Goal: Task Accomplishment & Management: Manage account settings

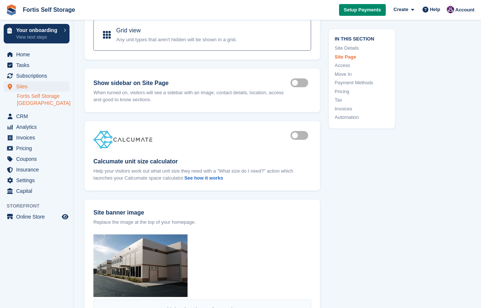
scroll to position [552, 0]
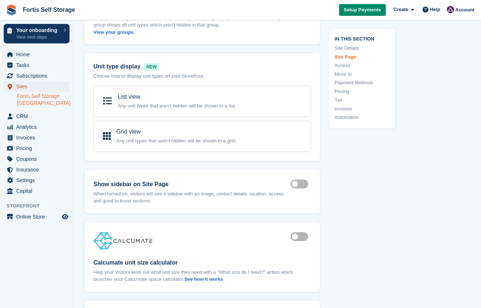
drag, startPoint x: 25, startPoint y: 85, endPoint x: 29, endPoint y: 84, distance: 4.1
click at [25, 85] on span "Sites" at bounding box center [38, 86] width 44 height 10
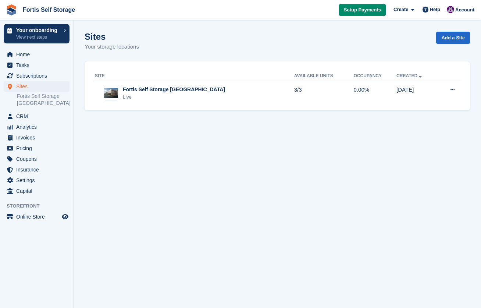
click at [457, 87] on button at bounding box center [453, 89] width 14 height 11
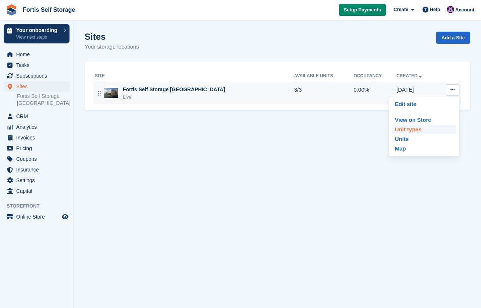
click at [422, 131] on p "Unit types" at bounding box center [424, 130] width 64 height 10
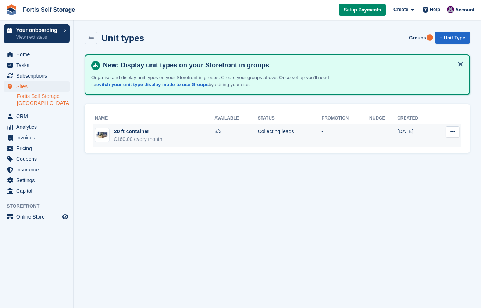
click at [454, 131] on icon at bounding box center [452, 131] width 4 height 5
click at [429, 146] on p "Edit unit type" at bounding box center [424, 146] width 64 height 10
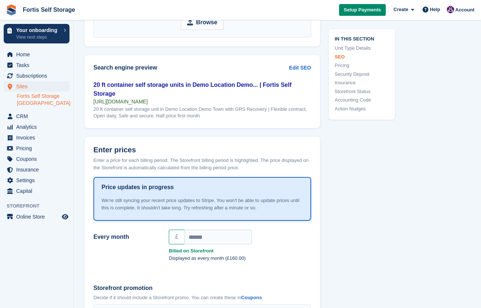
scroll to position [552, 0]
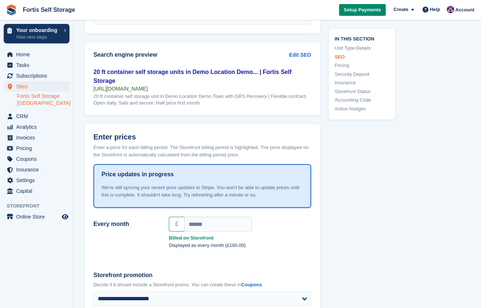
click at [175, 184] on p "We're still syncing your recent price updates to Stripe. You won't be able to u…" at bounding box center [202, 191] width 202 height 14
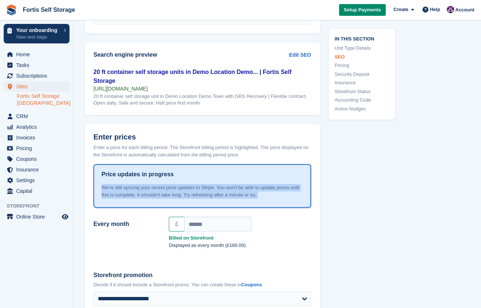
type textarea "**********"
click at [175, 184] on p "We're still syncing your recent price updates to Stripe. You won't be able to u…" at bounding box center [202, 191] width 202 height 14
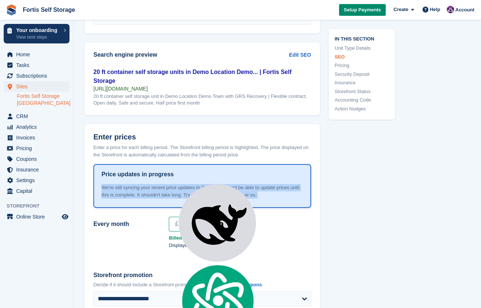
click at [175, 184] on p "We're still syncing your recent price updates to Stripe. You won't be able to u…" at bounding box center [202, 191] width 202 height 14
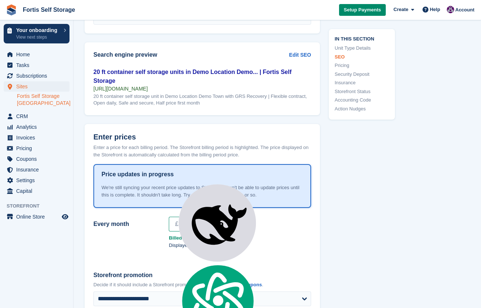
click at [140, 172] on div "Price updates in progress We're still syncing your recent price updates to Stri…" at bounding box center [202, 185] width 202 height 31
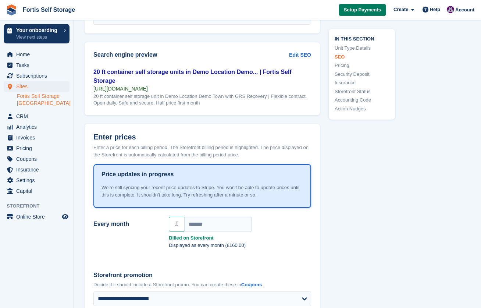
click at [366, 6] on link "Setup Payments" at bounding box center [362, 10] width 47 height 12
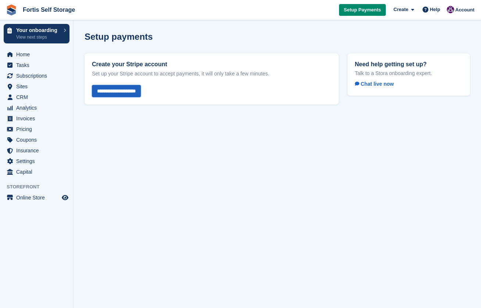
click at [136, 96] on input "**********" at bounding box center [116, 91] width 49 height 12
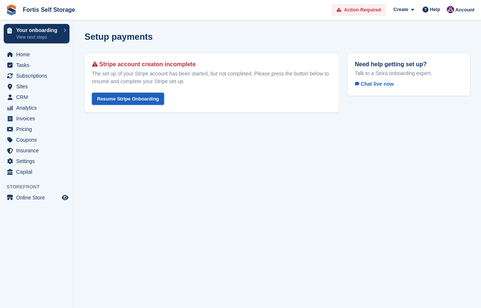
click at [140, 99] on link "Resume Stripe Onboarding" at bounding box center [128, 99] width 72 height 12
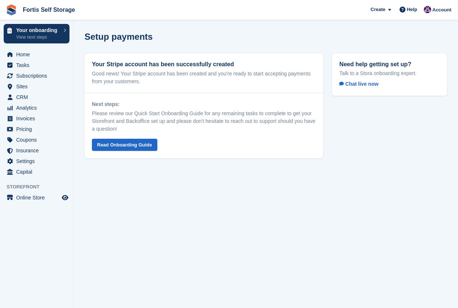
click at [124, 203] on section "Setup payments Your Stripe account has been successfully created Good news! You…" at bounding box center [266, 154] width 385 height 308
click at [47, 10] on link "Fortis Self Storage" at bounding box center [49, 10] width 58 height 12
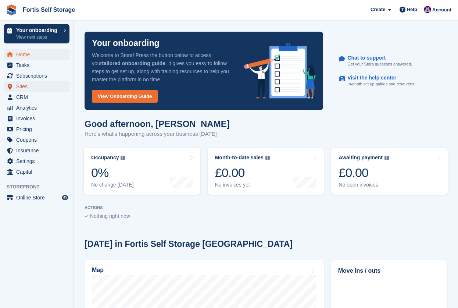
click at [42, 88] on span "Sites" at bounding box center [38, 86] width 44 height 10
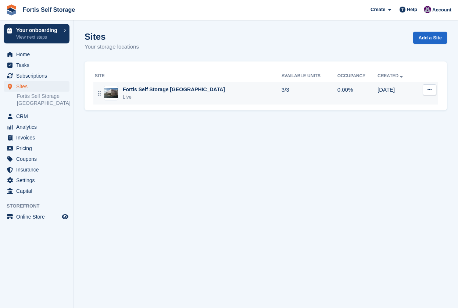
click at [429, 93] on button at bounding box center [430, 89] width 14 height 11
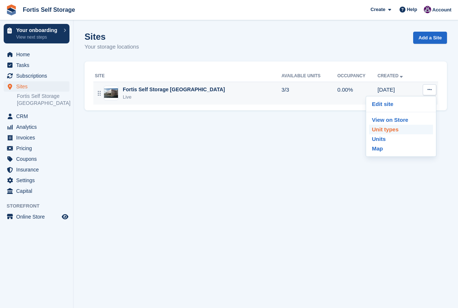
click at [400, 129] on p "Unit types" at bounding box center [401, 130] width 64 height 10
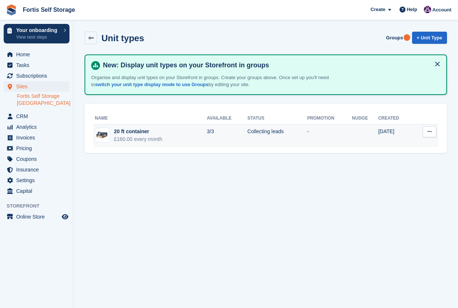
click at [427, 136] on button at bounding box center [430, 131] width 14 height 11
click at [417, 146] on p "Edit unit type" at bounding box center [401, 146] width 64 height 10
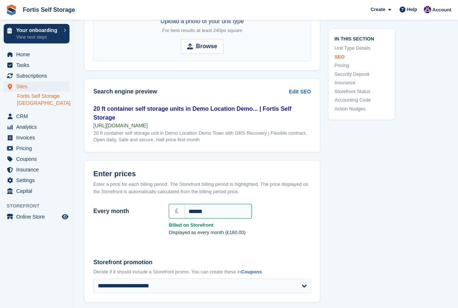
scroll to position [221, 0]
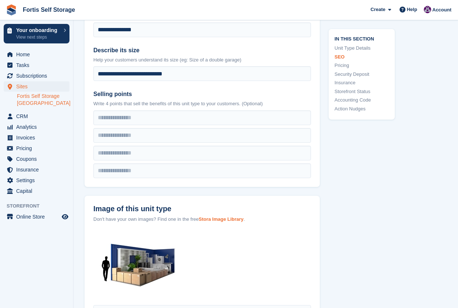
click at [220, 218] on strong "Stora Image Library" at bounding box center [221, 219] width 45 height 6
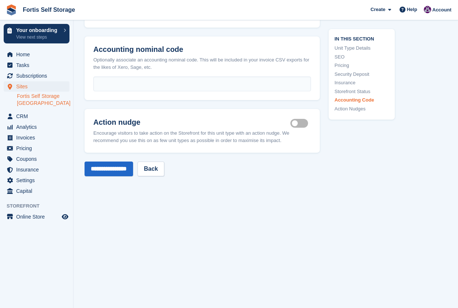
scroll to position [1280, 0]
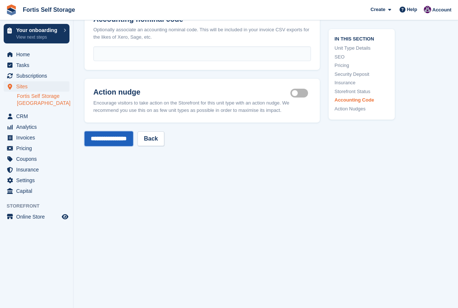
click at [98, 131] on input "**********" at bounding box center [109, 138] width 49 height 15
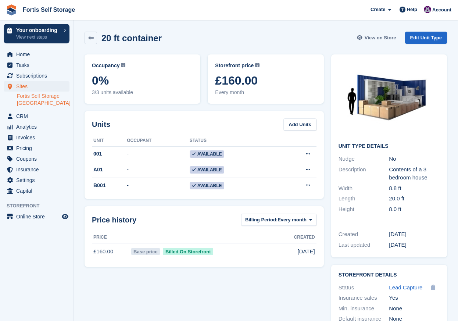
click at [389, 35] on span "View on Store" at bounding box center [381, 37] width 32 height 7
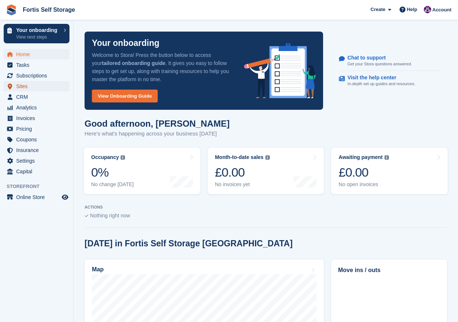
click at [41, 83] on span "Sites" at bounding box center [38, 86] width 44 height 10
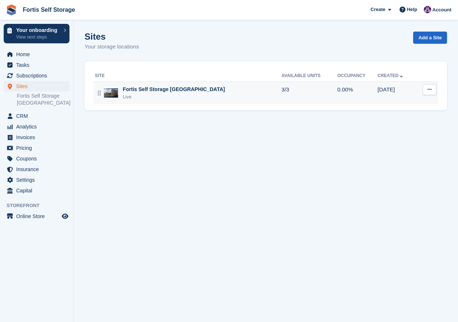
click at [427, 89] on button at bounding box center [430, 89] width 14 height 11
click at [393, 128] on p "Unit types" at bounding box center [401, 130] width 64 height 10
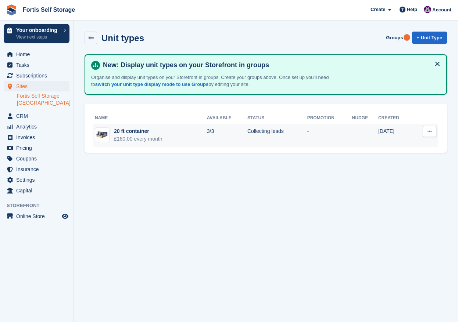
click at [424, 132] on button at bounding box center [430, 131] width 14 height 11
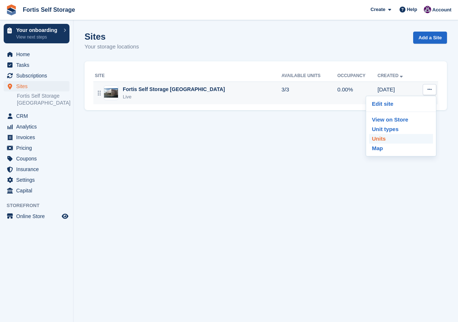
click at [400, 140] on p "Units" at bounding box center [401, 139] width 64 height 10
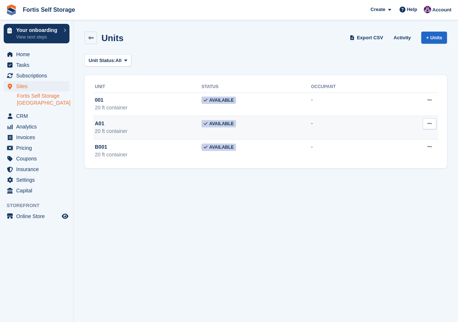
click at [118, 127] on div "A01" at bounding box center [148, 124] width 107 height 8
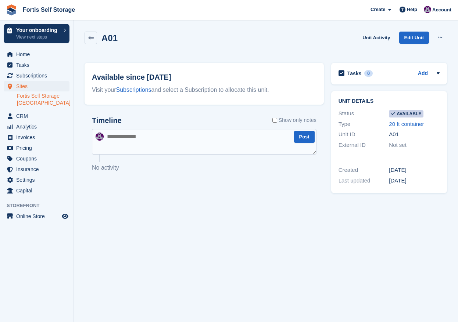
click at [388, 132] on div "Unit ID" at bounding box center [364, 135] width 51 height 8
click at [396, 133] on div "A01" at bounding box center [414, 135] width 51 height 8
click at [432, 75] on div "Add" at bounding box center [429, 73] width 22 height 9
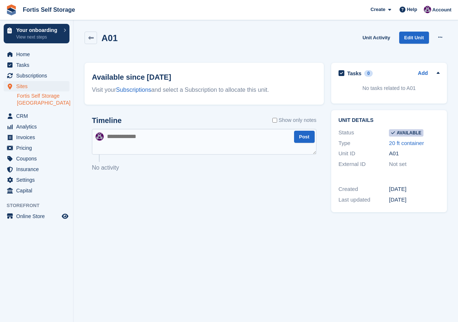
click at [398, 156] on div "A01" at bounding box center [414, 154] width 51 height 8
click at [397, 156] on div "A01" at bounding box center [414, 154] width 51 height 8
type textarea "***"
click at [397, 156] on div "A01" at bounding box center [414, 154] width 51 height 8
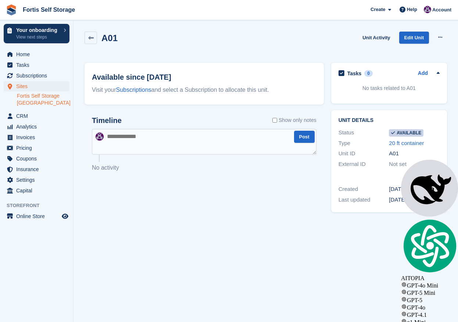
click at [331, 232] on section "A01 Unit Activity Edit Unit Make unavailable Delete unit Available since 2 Sep …" at bounding box center [266, 161] width 385 height 322
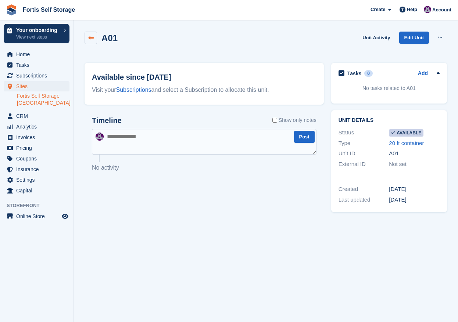
click at [90, 41] on link at bounding box center [91, 38] width 13 height 13
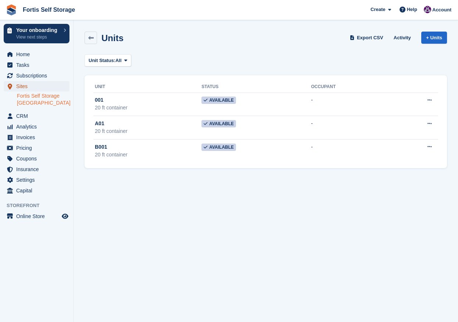
click at [27, 87] on span "Sites" at bounding box center [38, 86] width 44 height 10
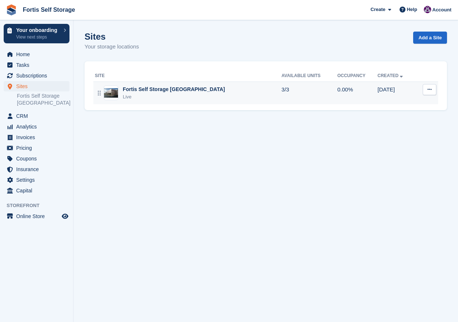
click at [427, 87] on button at bounding box center [430, 89] width 14 height 11
click at [391, 148] on p "Map" at bounding box center [401, 149] width 64 height 10
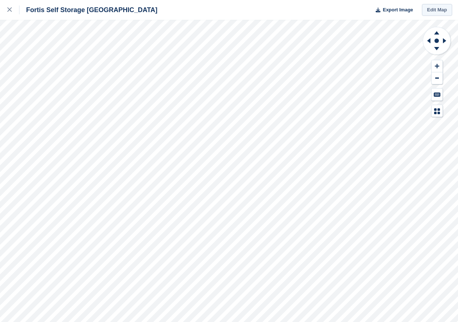
click at [441, 11] on link "Edit Map" at bounding box center [437, 10] width 30 height 12
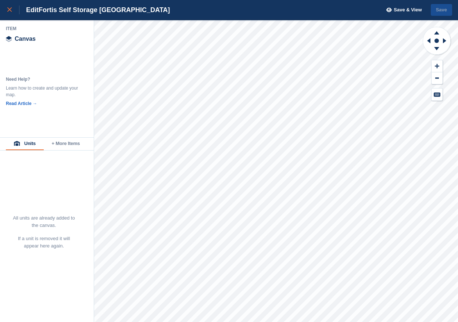
click at [4, 13] on link at bounding box center [9, 10] width 19 height 20
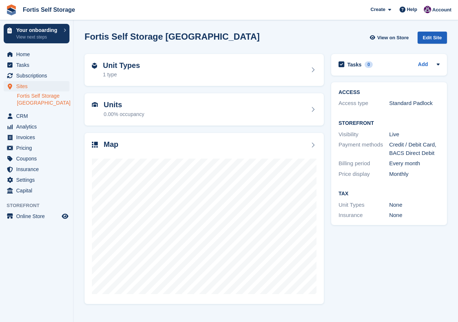
click at [421, 39] on div "Edit Site" at bounding box center [432, 38] width 29 height 12
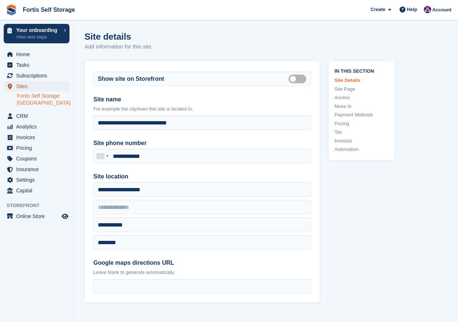
click at [21, 85] on span "Sites" at bounding box center [38, 86] width 44 height 10
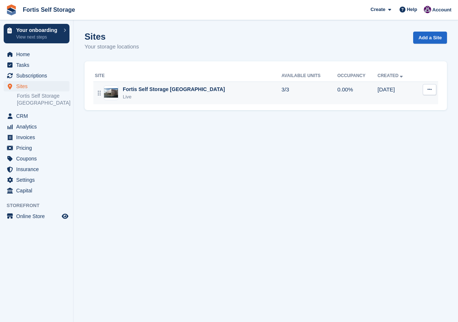
click at [418, 92] on td "Edit site View on Store Unit types Units Map" at bounding box center [427, 93] width 22 height 23
click at [428, 92] on icon at bounding box center [430, 89] width 4 height 5
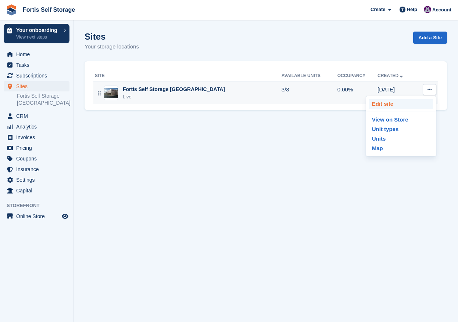
click at [406, 106] on p "Edit site" at bounding box center [401, 104] width 64 height 10
click at [428, 93] on button at bounding box center [430, 89] width 14 height 11
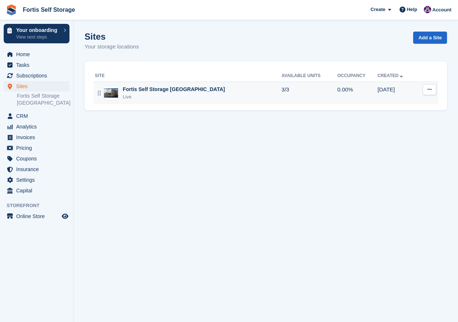
click at [428, 93] on button at bounding box center [430, 89] width 14 height 11
click at [397, 131] on p "Unit types" at bounding box center [401, 130] width 64 height 10
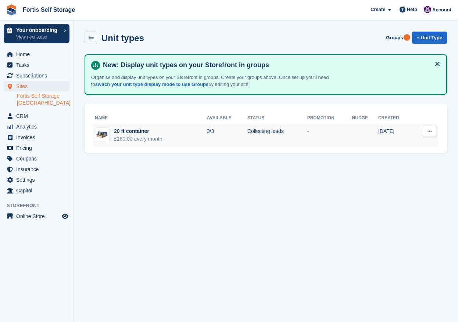
click at [430, 133] on icon at bounding box center [430, 131] width 4 height 5
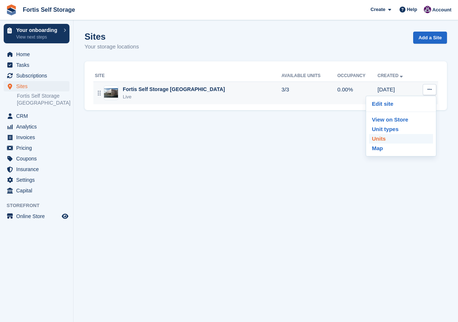
click at [391, 138] on p "Units" at bounding box center [401, 139] width 64 height 10
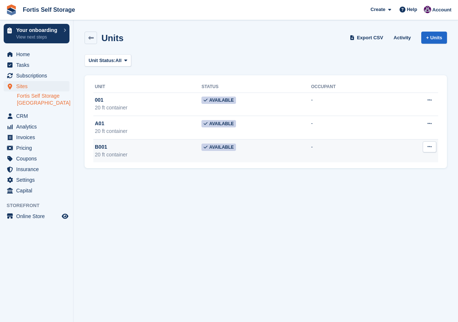
click at [182, 161] on td "B001 20 ft container" at bounding box center [147, 150] width 108 height 23
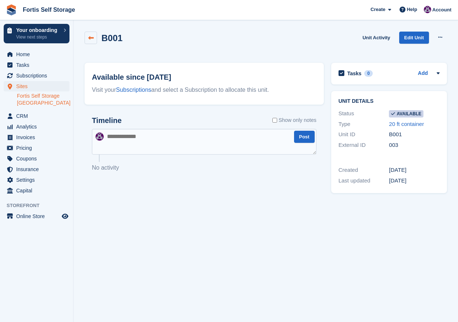
click at [88, 40] on icon at bounding box center [91, 38] width 6 height 6
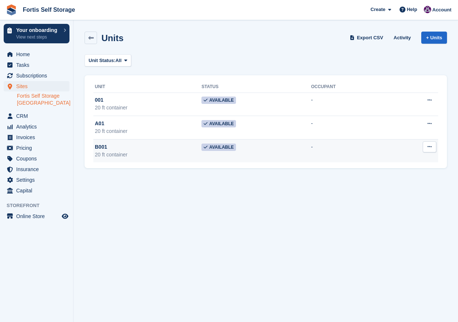
click at [423, 150] on button at bounding box center [430, 147] width 14 height 11
click at [407, 157] on p "Edit unit" at bounding box center [401, 162] width 64 height 10
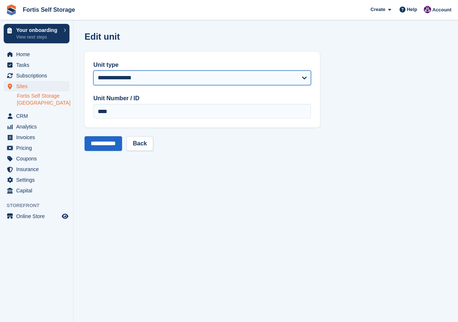
click at [160, 76] on select "**********" at bounding box center [202, 78] width 218 height 15
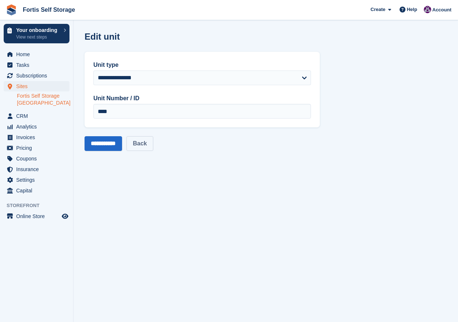
click at [146, 140] on link "Back" at bounding box center [139, 143] width 26 height 15
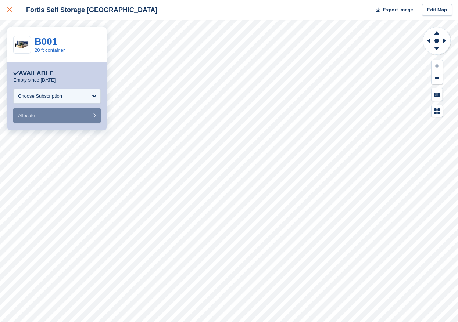
click at [6, 10] on link at bounding box center [9, 10] width 19 height 20
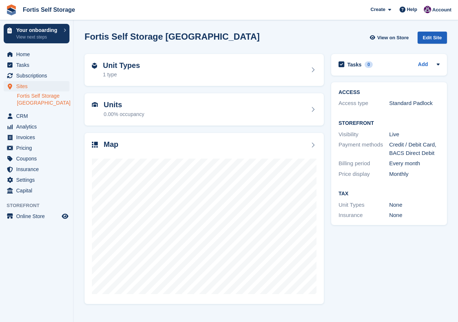
click at [429, 40] on div "Edit Site" at bounding box center [432, 38] width 29 height 12
